Goal: Find specific page/section: Find specific page/section

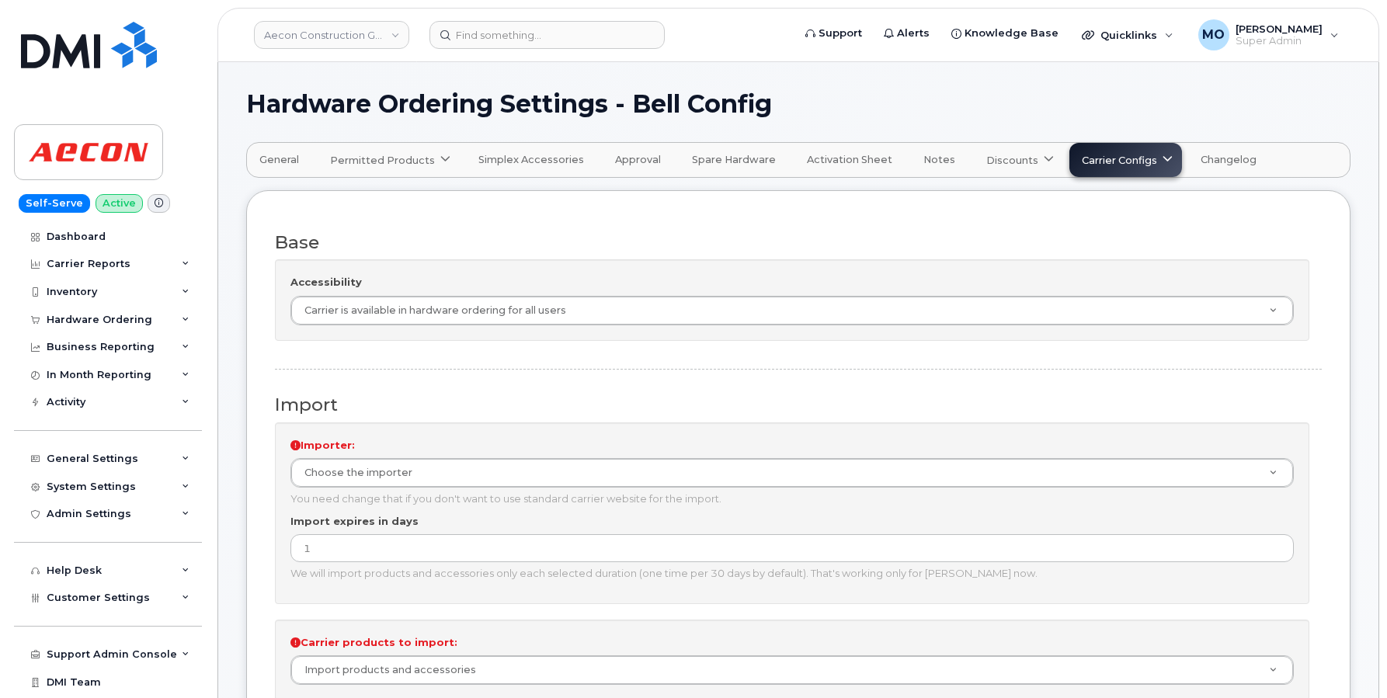
click at [435, 169] on link "Permitted Products" at bounding box center [389, 160] width 142 height 34
click at [1120, 166] on span "Carrier Configs" at bounding box center [1119, 160] width 75 height 15
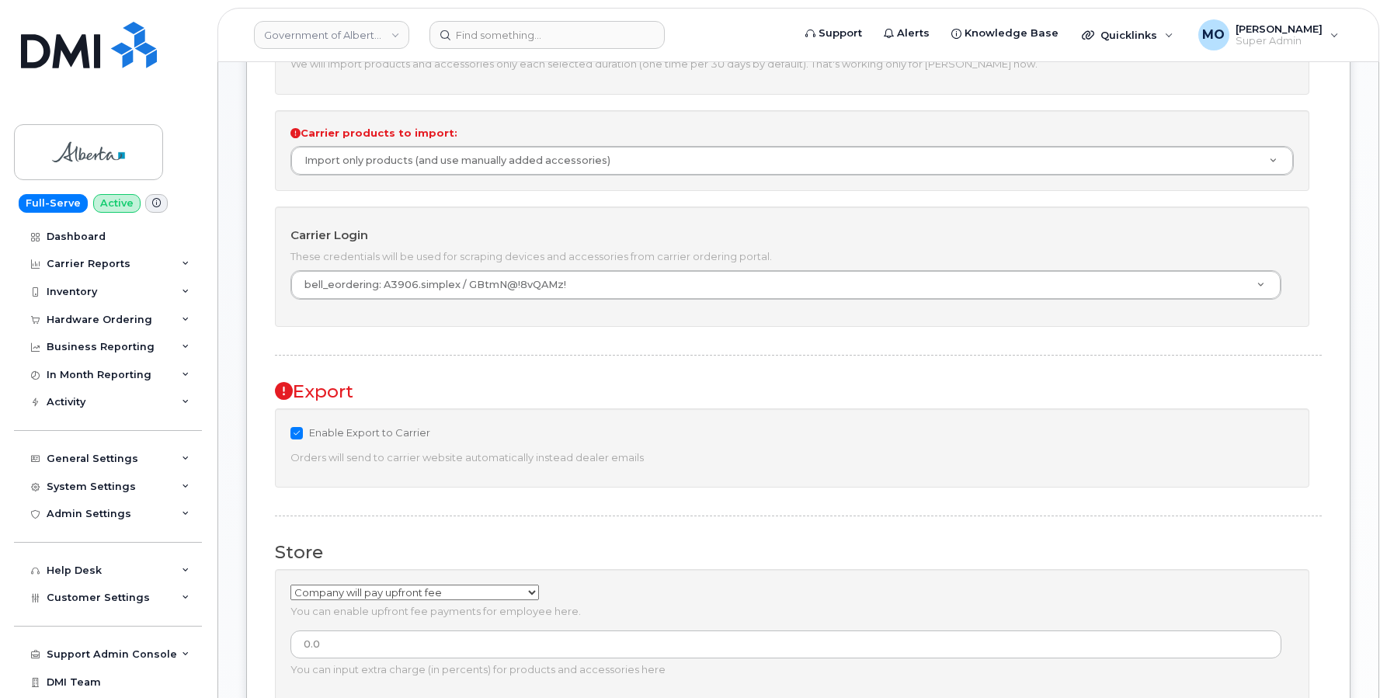
scroll to position [508, 0]
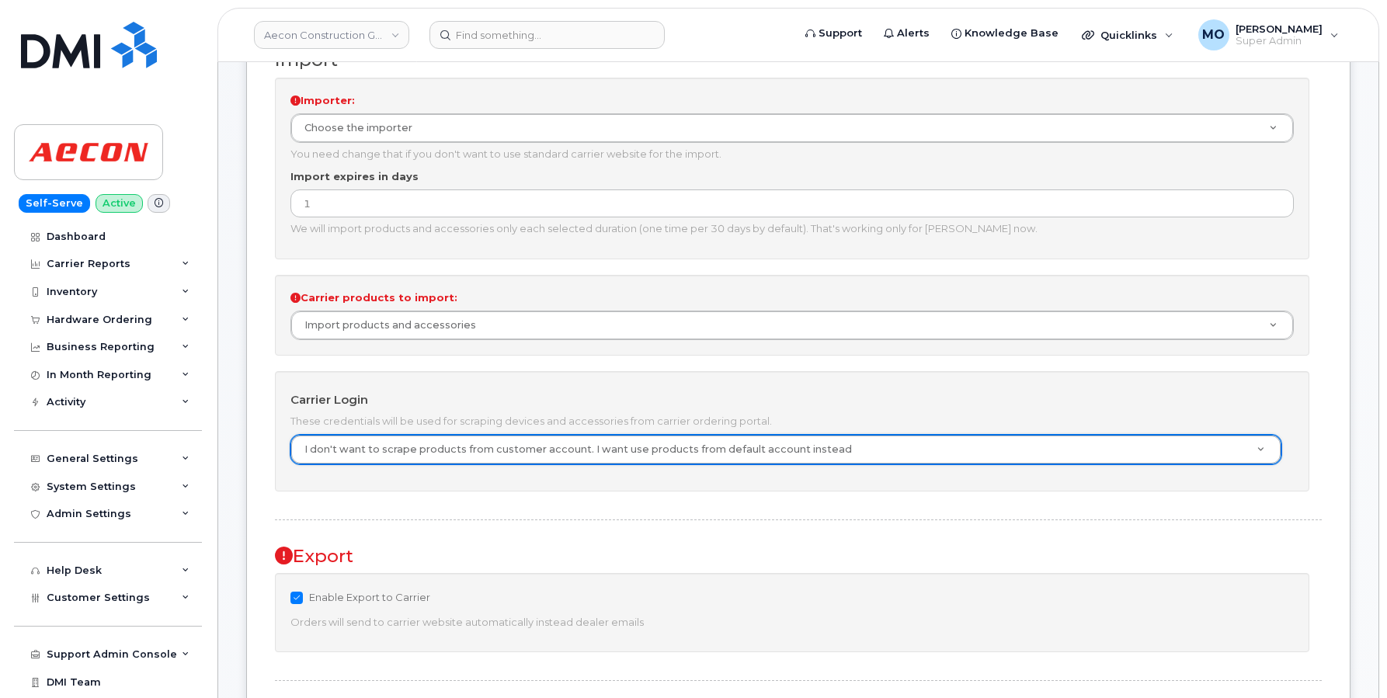
scroll to position [344, 0]
